Goal: Information Seeking & Learning: Learn about a topic

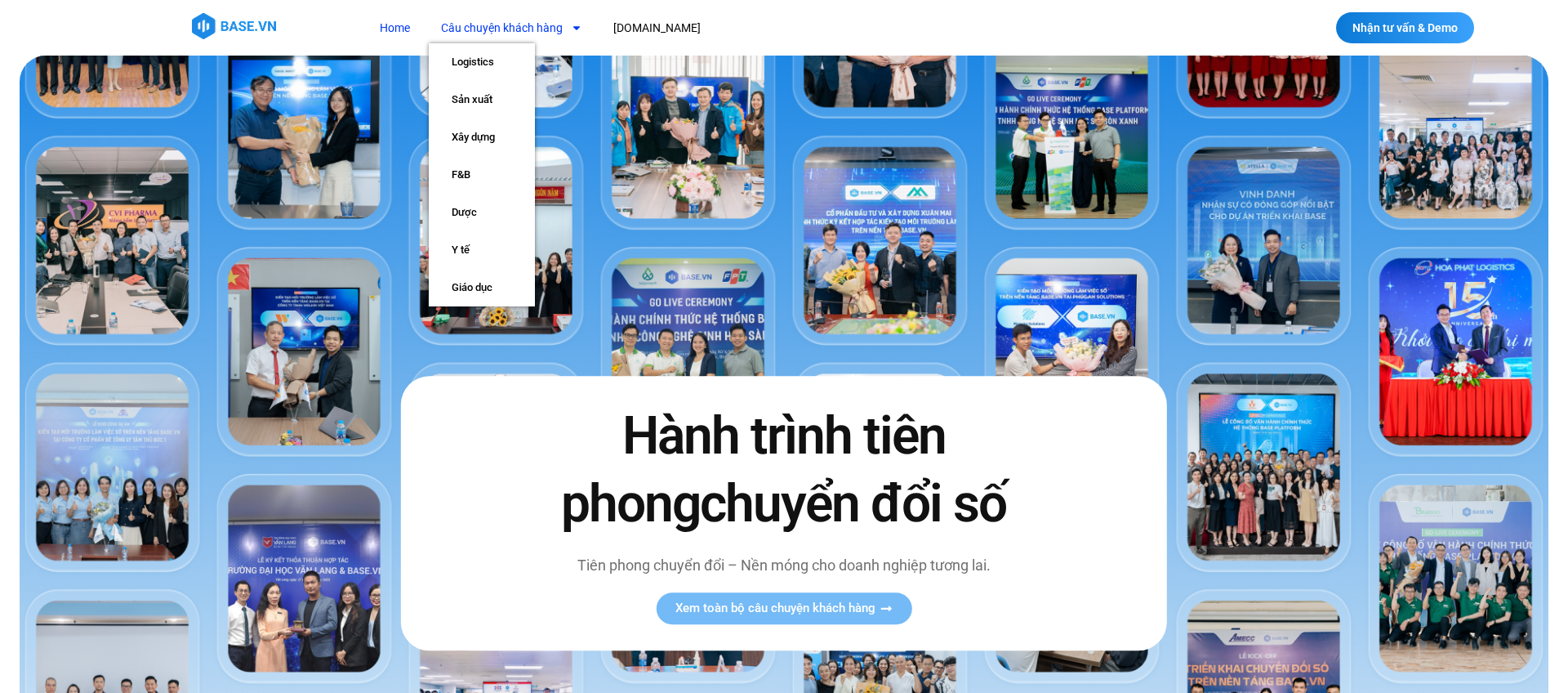
click at [550, 26] on link "Câu chuyện khách hàng" at bounding box center [511, 28] width 165 height 31
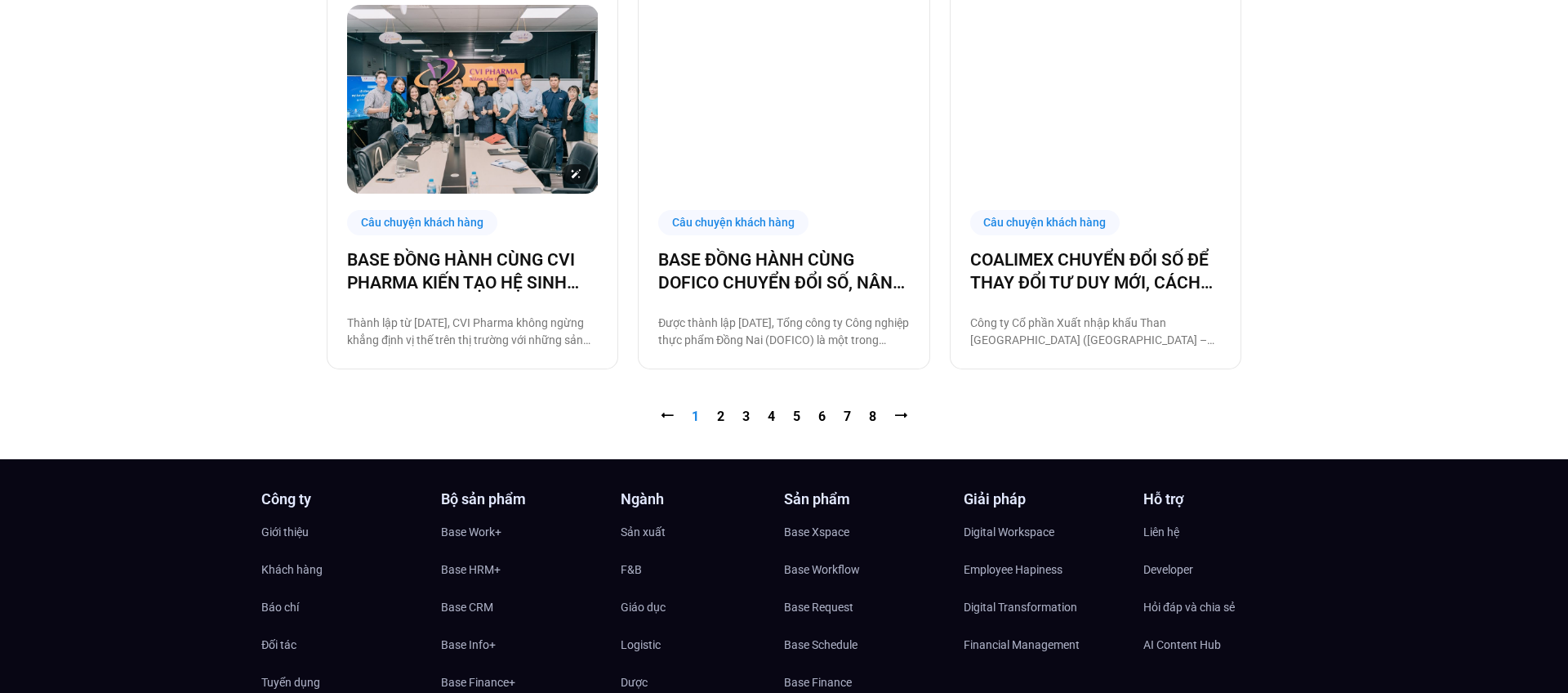
scroll to position [1805, 0]
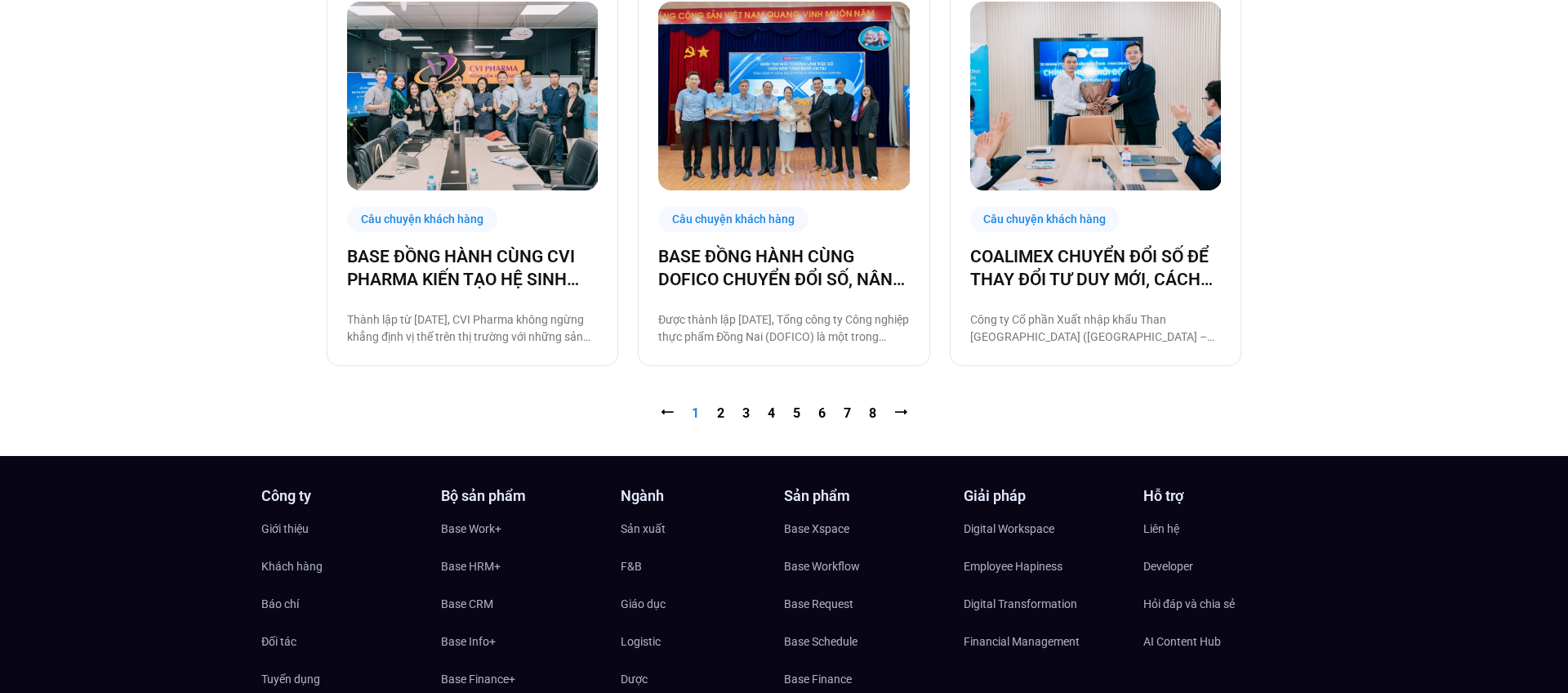
click at [724, 416] on nav "⭠ Trang 1 Trang 2 Trang 3 Trang 4 Trang 5 Trang 6 Trang 7 Trang 8 ⭢" at bounding box center [784, 413] width 914 height 20
click at [722, 415] on link "Trang 2" at bounding box center [720, 412] width 7 height 16
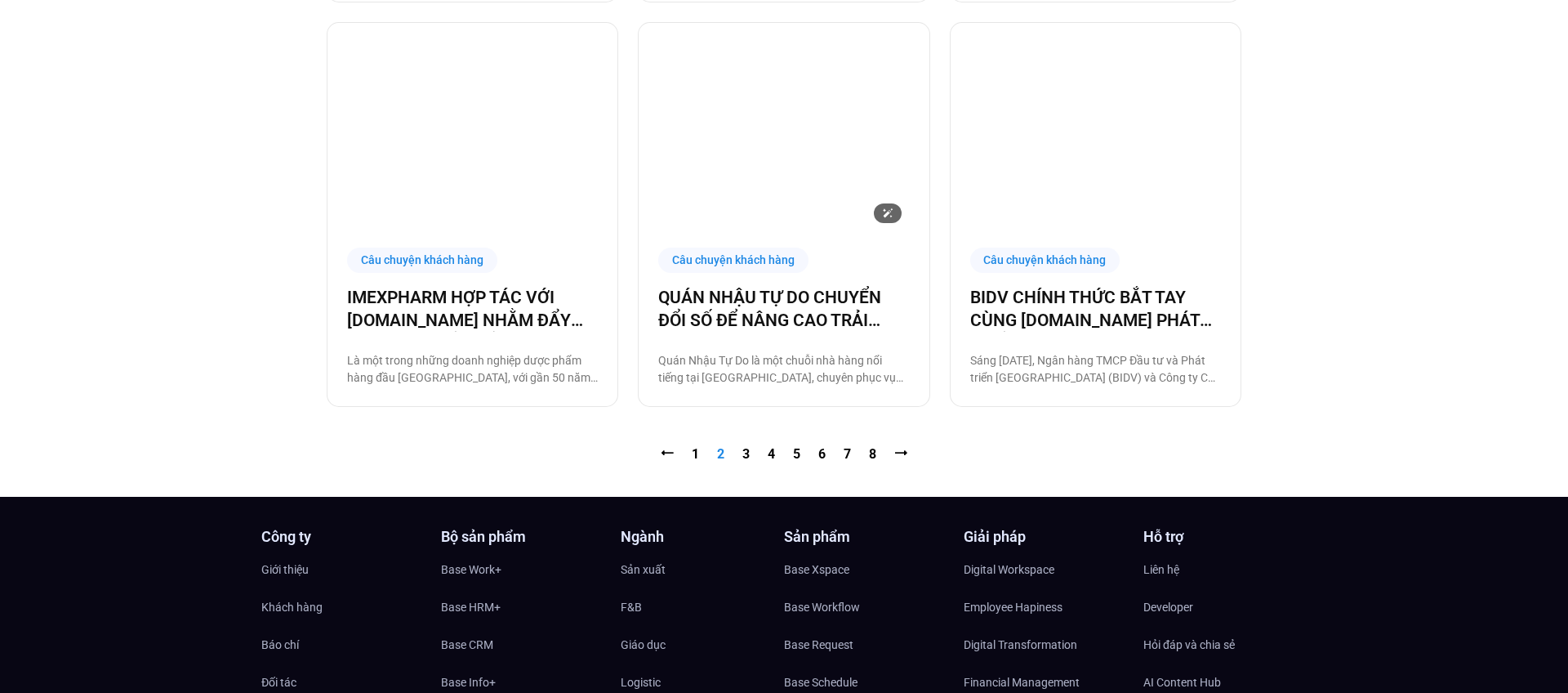
scroll to position [1767, 0]
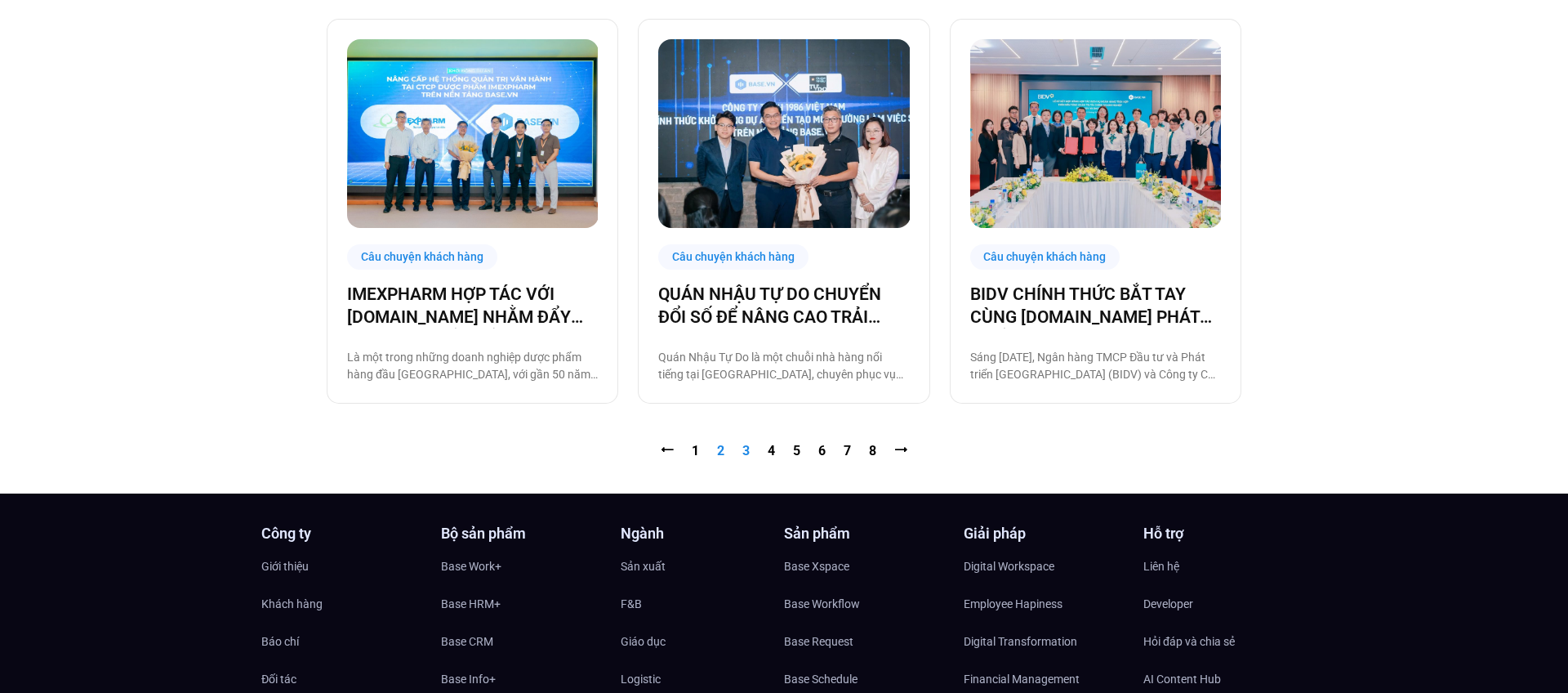
click at [745, 450] on link "Trang 3" at bounding box center [746, 450] width 7 height 16
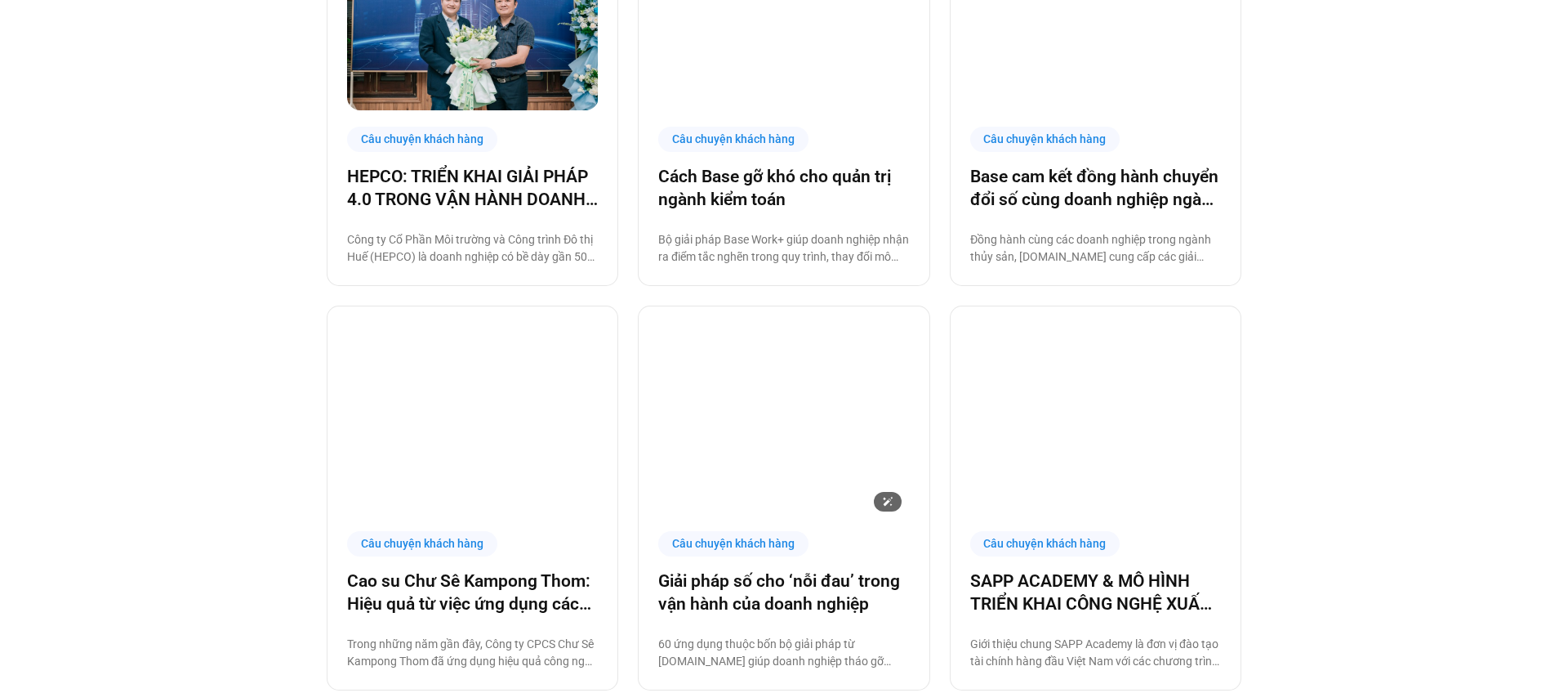
scroll to position [1078, 0]
